Goal: Find specific page/section: Find specific page/section

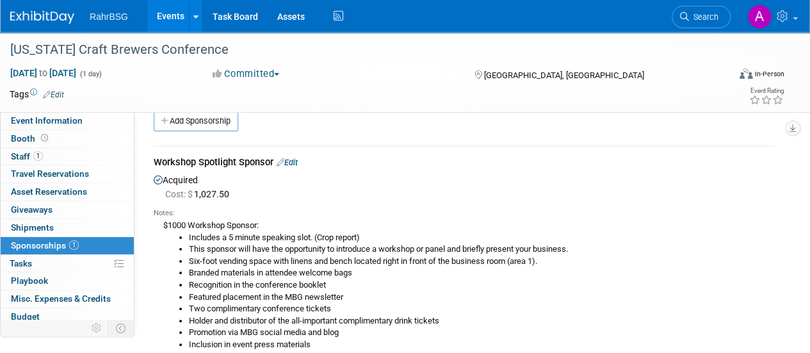
click at [46, 13] on img at bounding box center [42, 17] width 64 height 13
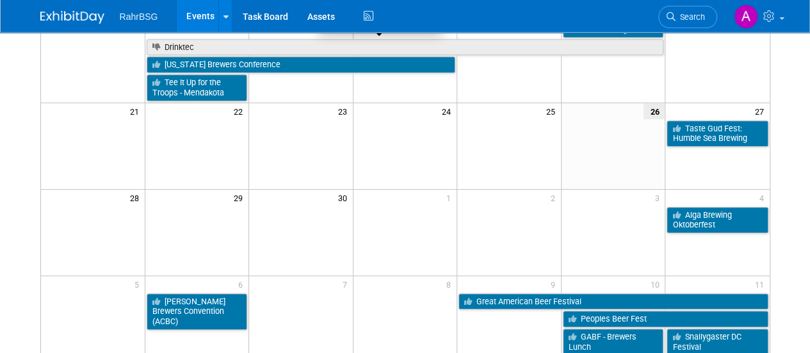
scroll to position [368, 0]
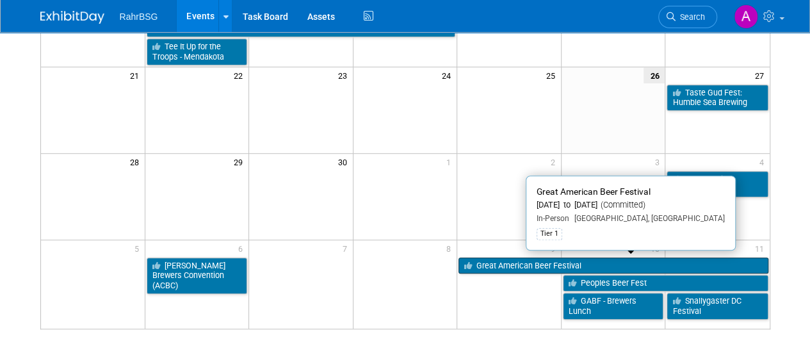
click at [500, 257] on link "Great American Beer Festival" at bounding box center [613, 265] width 309 height 17
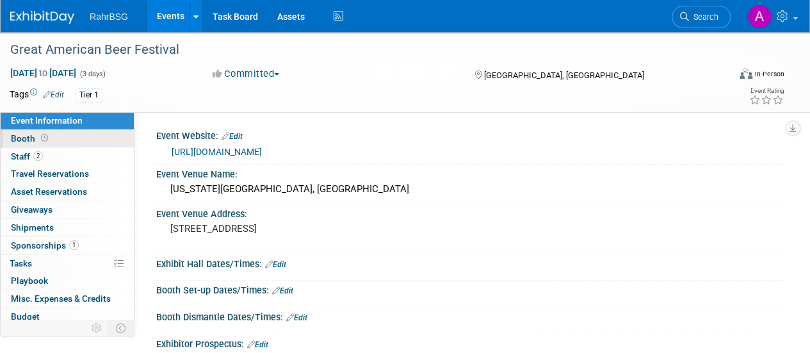
click at [50, 143] on link "Booth" at bounding box center [67, 138] width 133 height 17
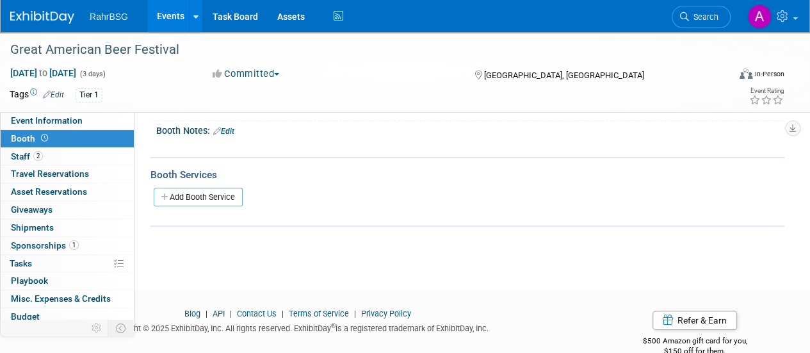
scroll to position [137, 0]
click at [76, 158] on link "2 Staff 2" at bounding box center [67, 156] width 133 height 17
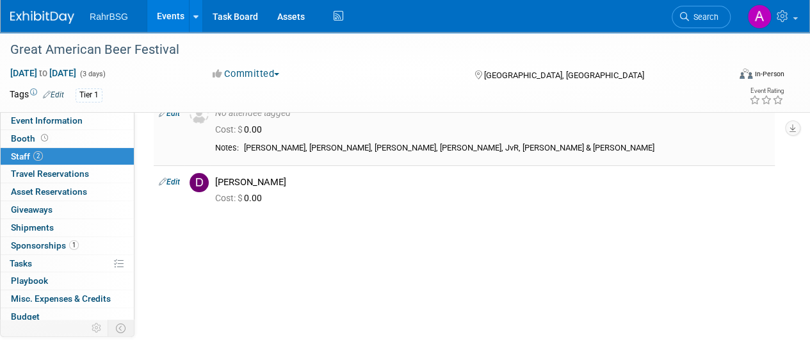
scroll to position [72, 0]
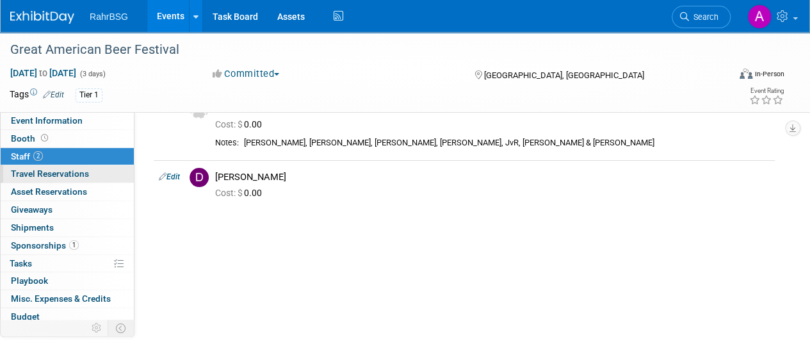
click at [47, 176] on span "Travel Reservations 0" at bounding box center [50, 173] width 78 height 10
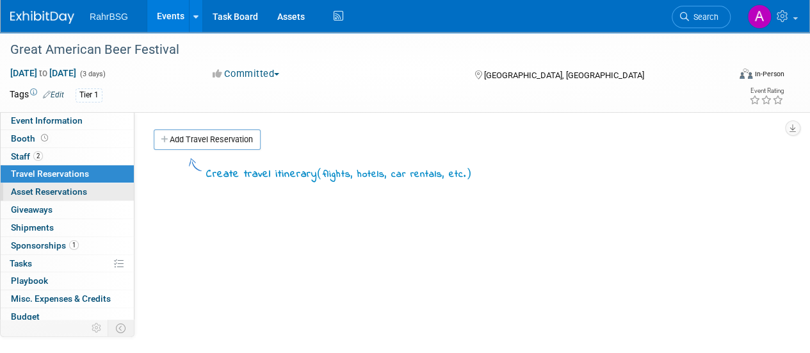
click at [49, 189] on span "Asset Reservations 0" at bounding box center [49, 191] width 76 height 10
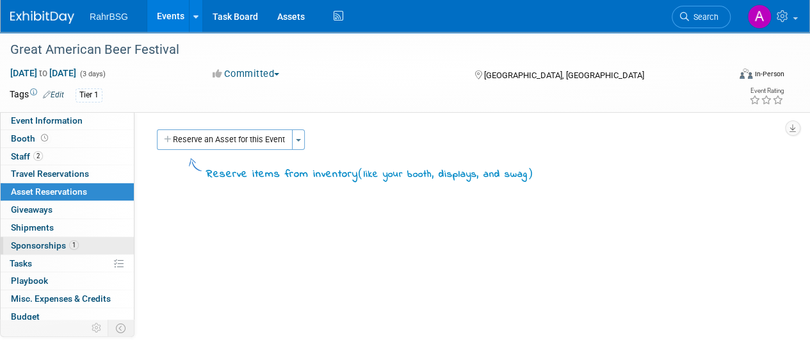
click at [60, 241] on span "Sponsorships 1" at bounding box center [45, 245] width 68 height 10
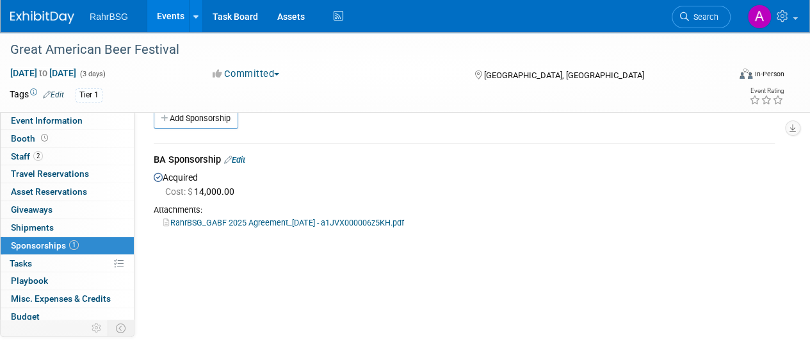
scroll to position [26, 0]
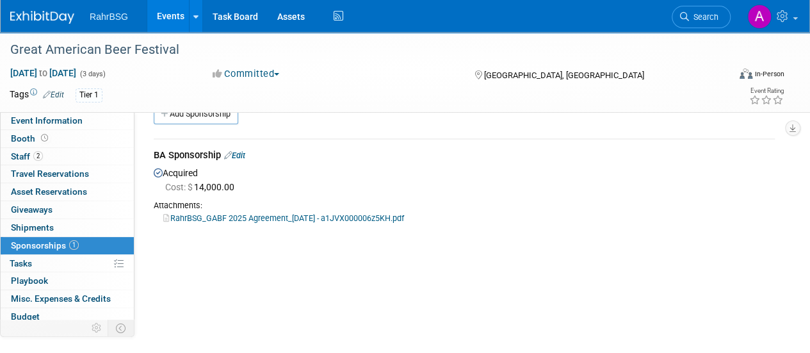
click at [277, 220] on link "RahrBSG_GABF 2025 Agreement_7.8.2025 - a1JVX000006z5KH.pdf" at bounding box center [283, 218] width 241 height 10
